Goal: Transaction & Acquisition: Purchase product/service

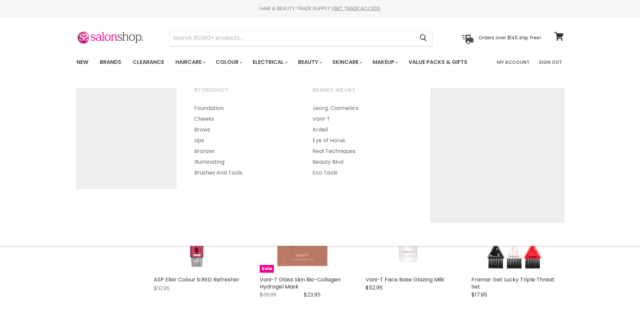
select select "created-descending"
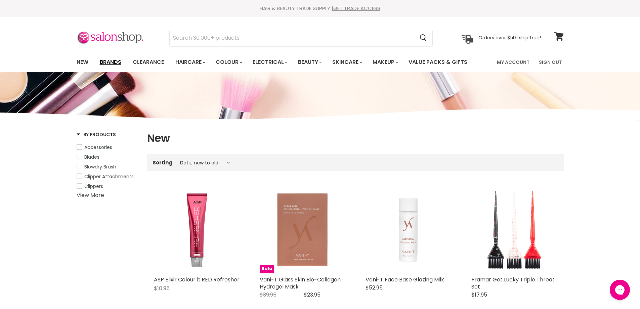
click at [112, 62] on link "Brands" at bounding box center [111, 62] width 32 height 14
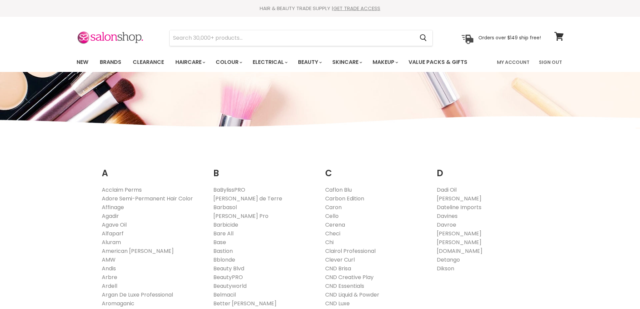
scroll to position [504, 0]
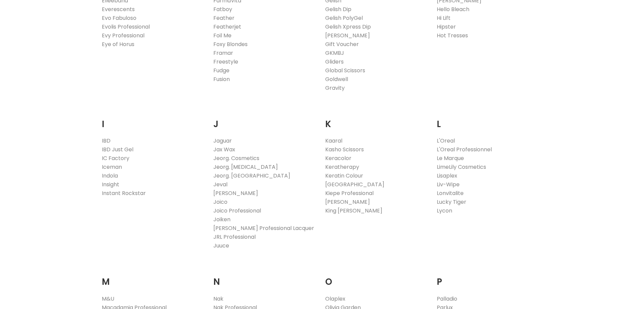
click at [252, 166] on link "Jeorg. [MEDICAL_DATA]" at bounding box center [245, 167] width 65 height 8
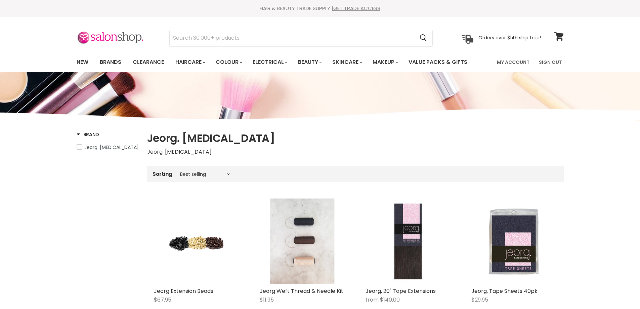
click at [416, 254] on img "Main content" at bounding box center [408, 241] width 57 height 86
